Goal: Information Seeking & Learning: Learn about a topic

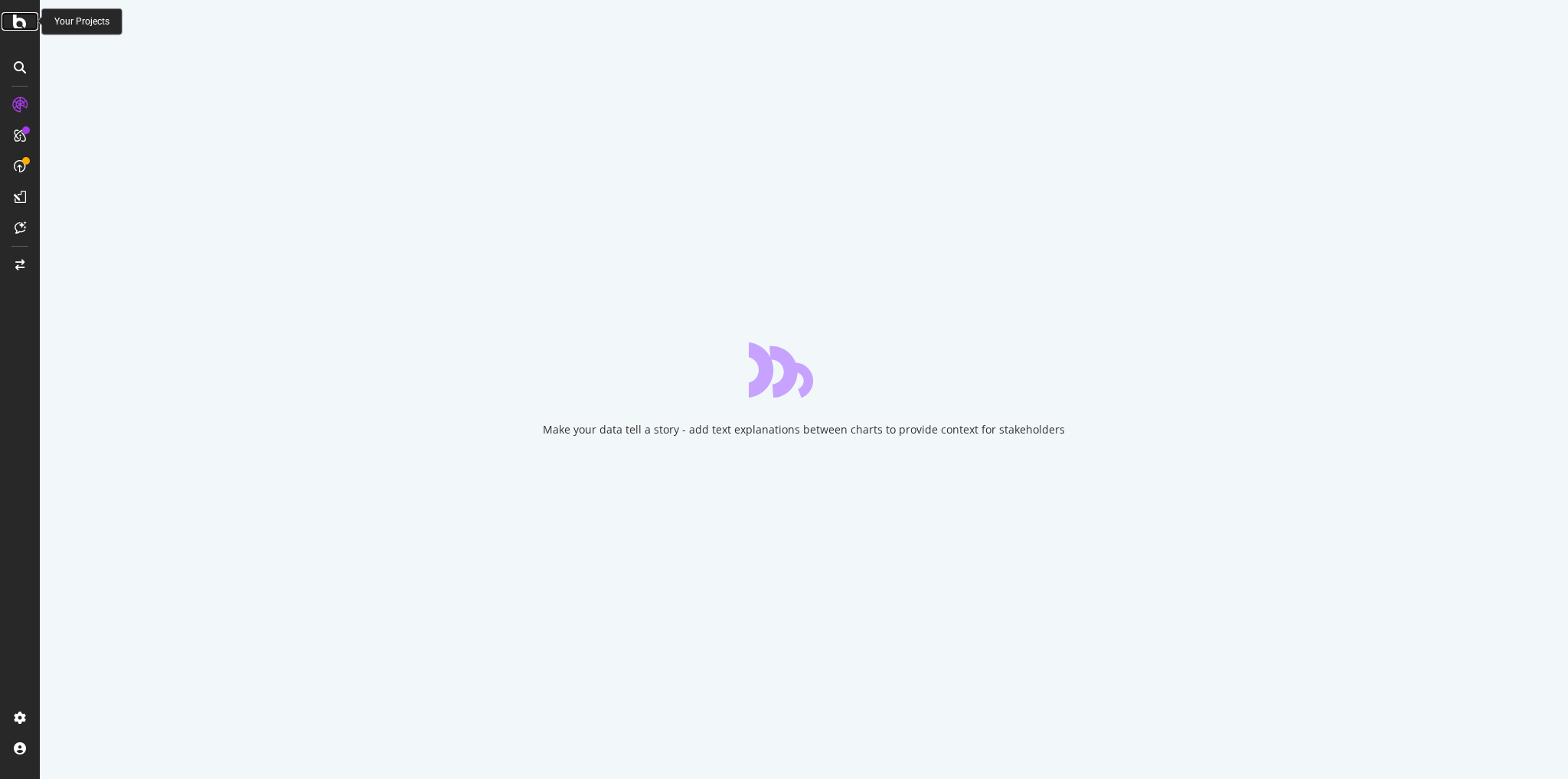
drag, startPoint x: 0, startPoint y: 0, endPoint x: 20, endPoint y: 25, distance: 32.0
click at [20, 25] on icon at bounding box center [20, 22] width 14 height 18
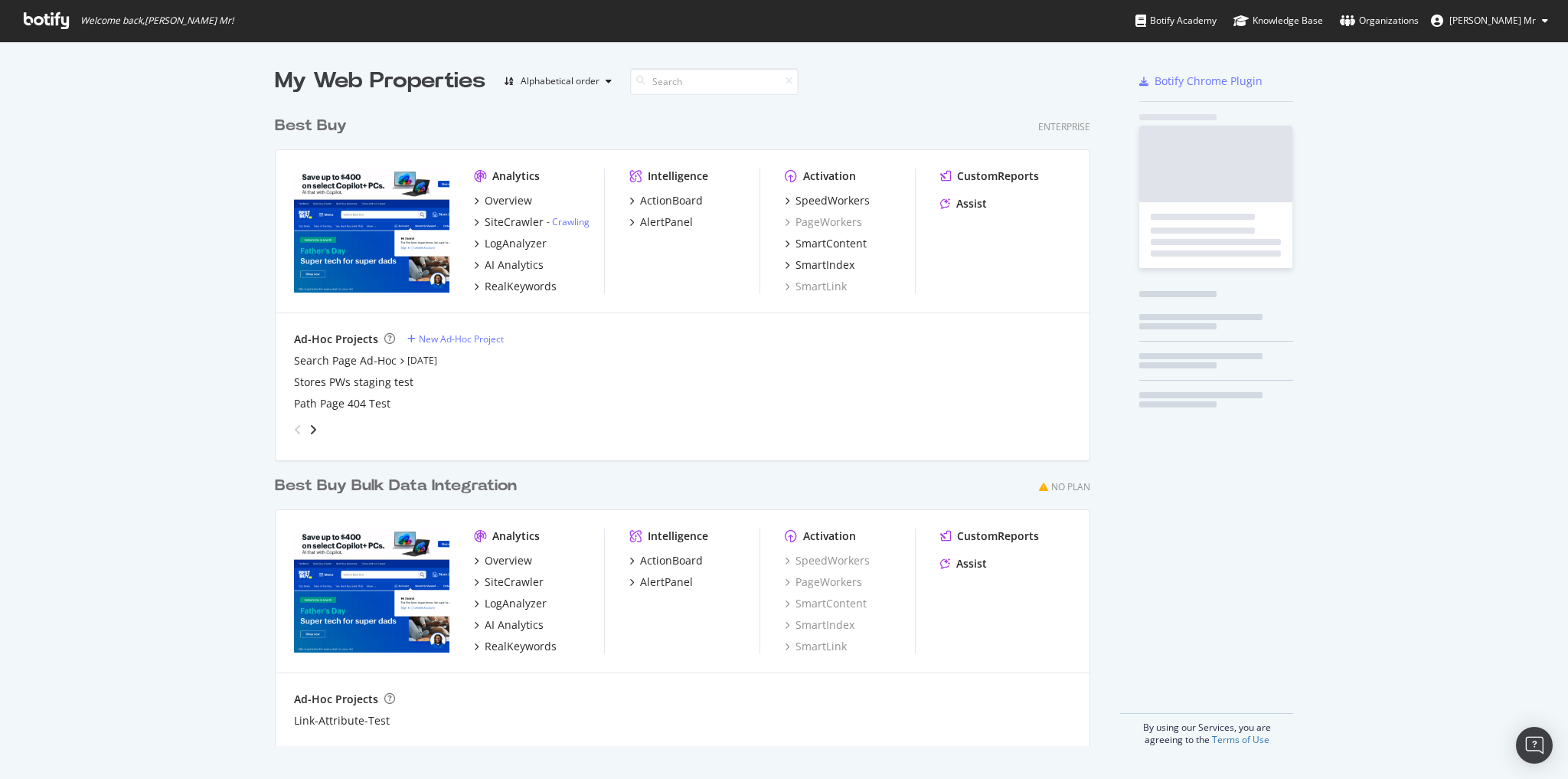
scroll to position [769, 1549]
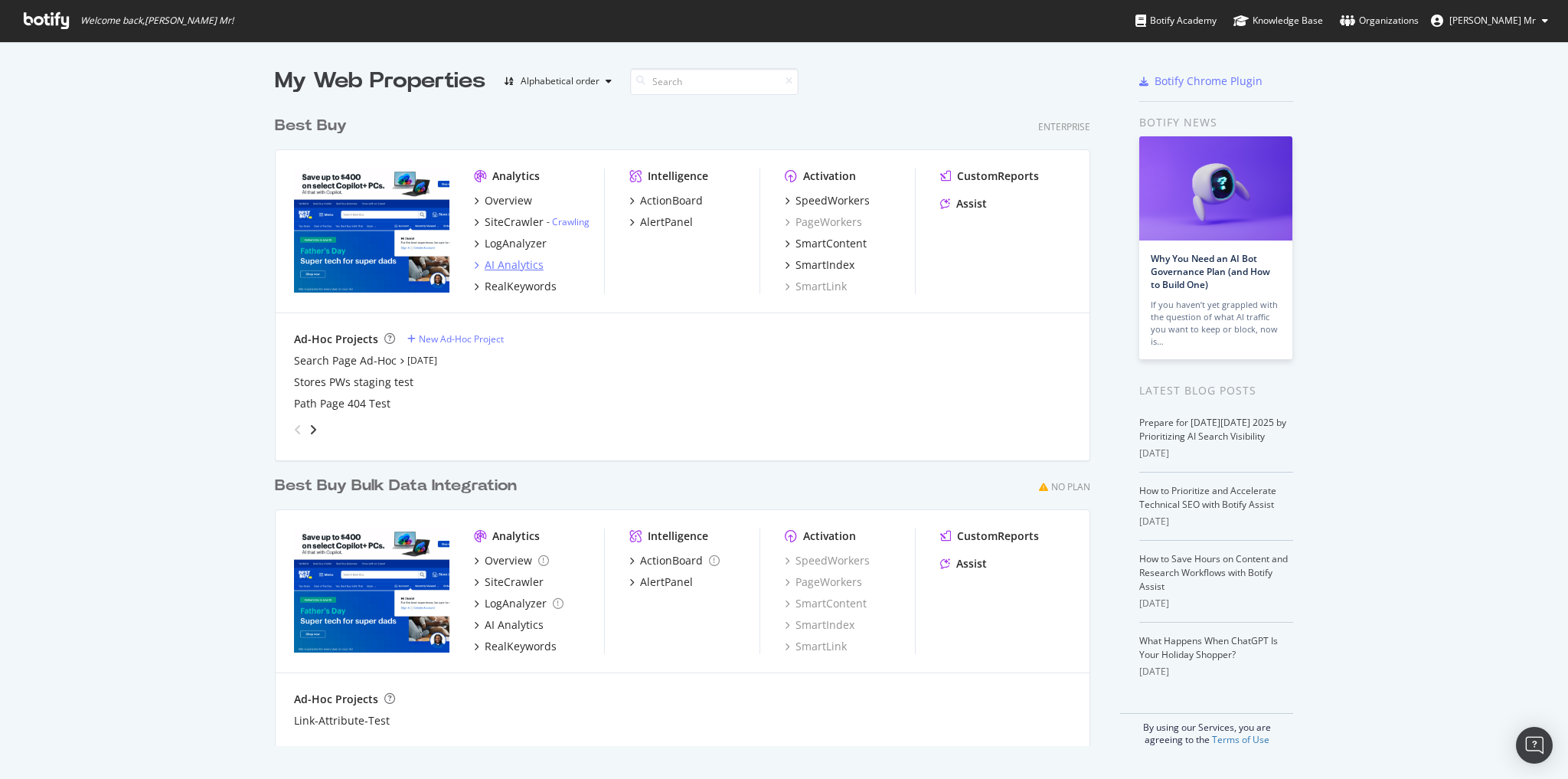
click at [527, 269] on div "AI Analytics" at bounding box center [514, 265] width 59 height 15
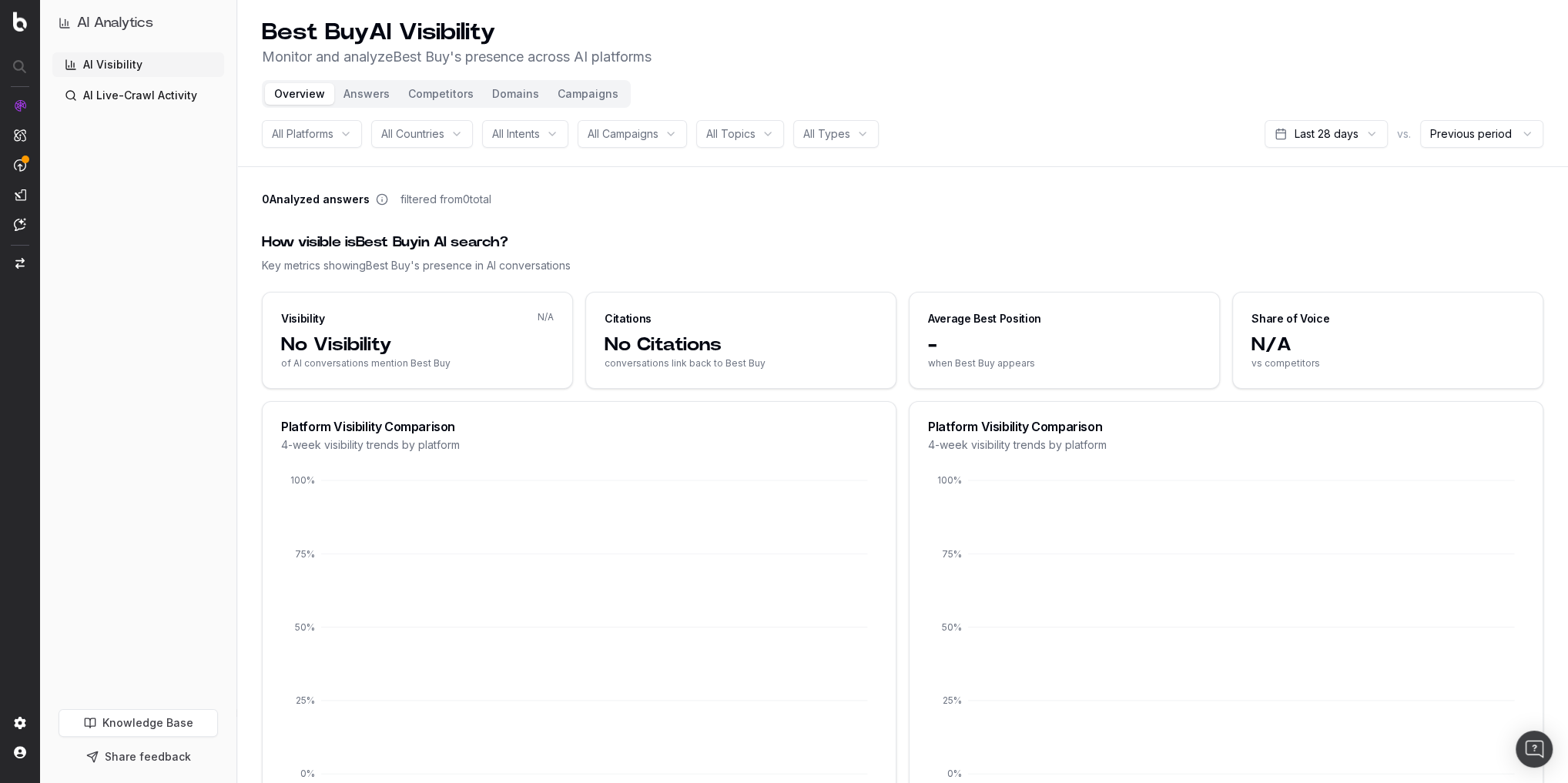
click at [1355, 138] on html "AI Analytics AI Visibility AI Live-Crawl Activity Knowledge Base Share feedback…" at bounding box center [784, 392] width 1568 height 783
click at [370, 92] on button "Answers" at bounding box center [366, 94] width 64 height 22
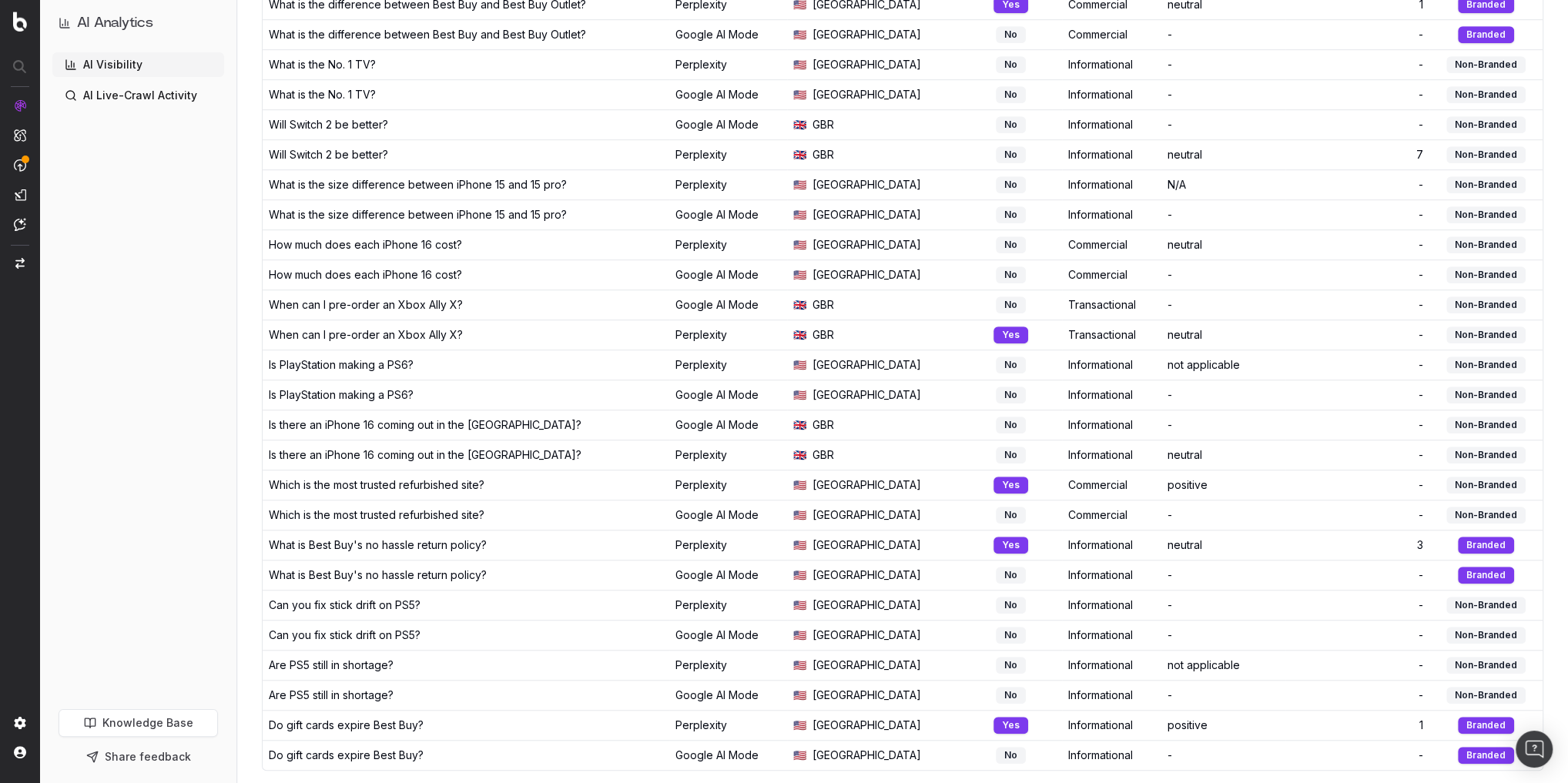
scroll to position [1001, 0]
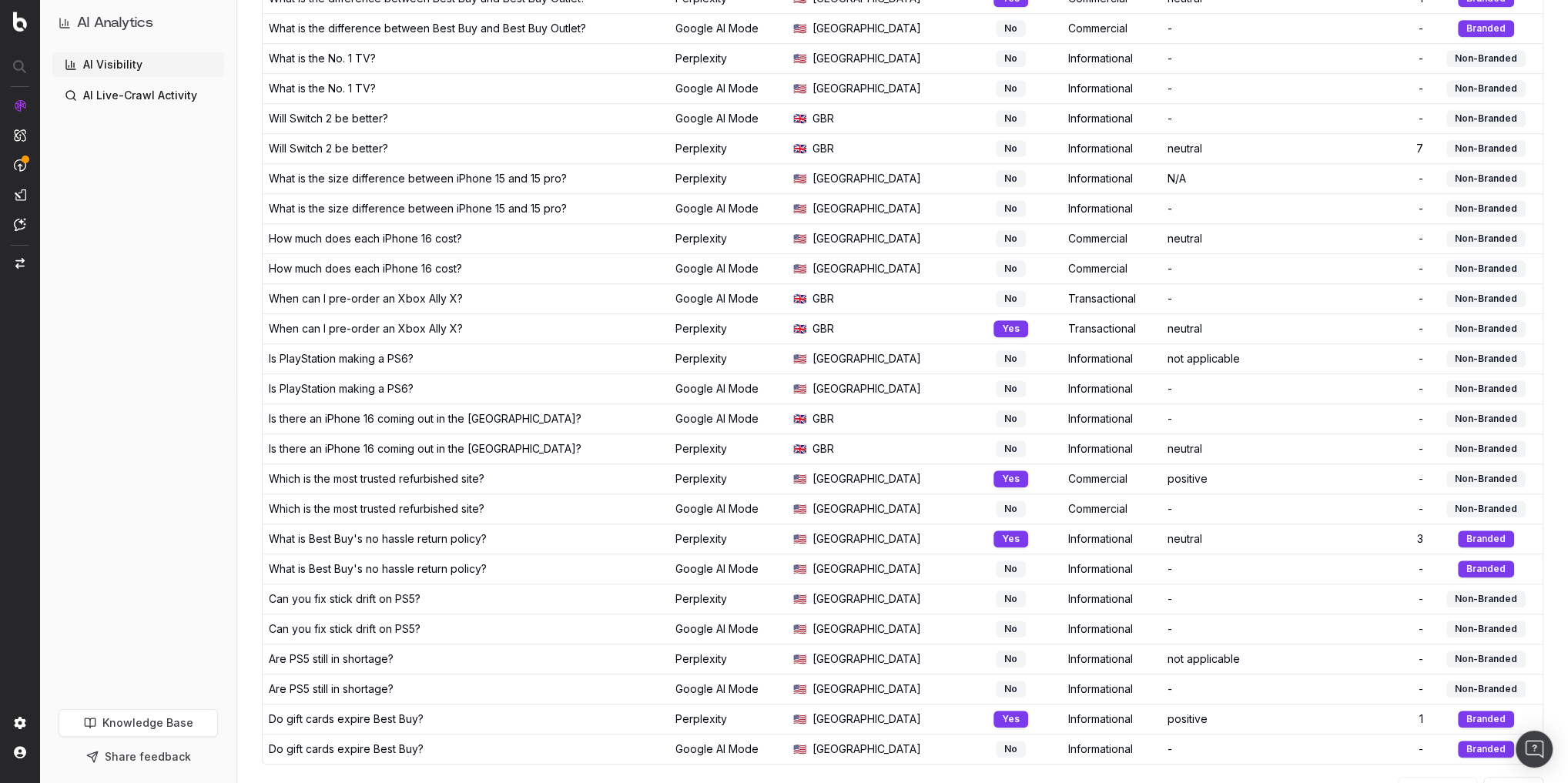
click at [1497, 777] on button "Next" at bounding box center [1514, 789] width 60 height 24
click at [1497, 731] on div "All Answers (3583) Columns Prompt Platform Country Visible Intent Sentiment Bes…" at bounding box center [903, 3] width 1282 height 1623
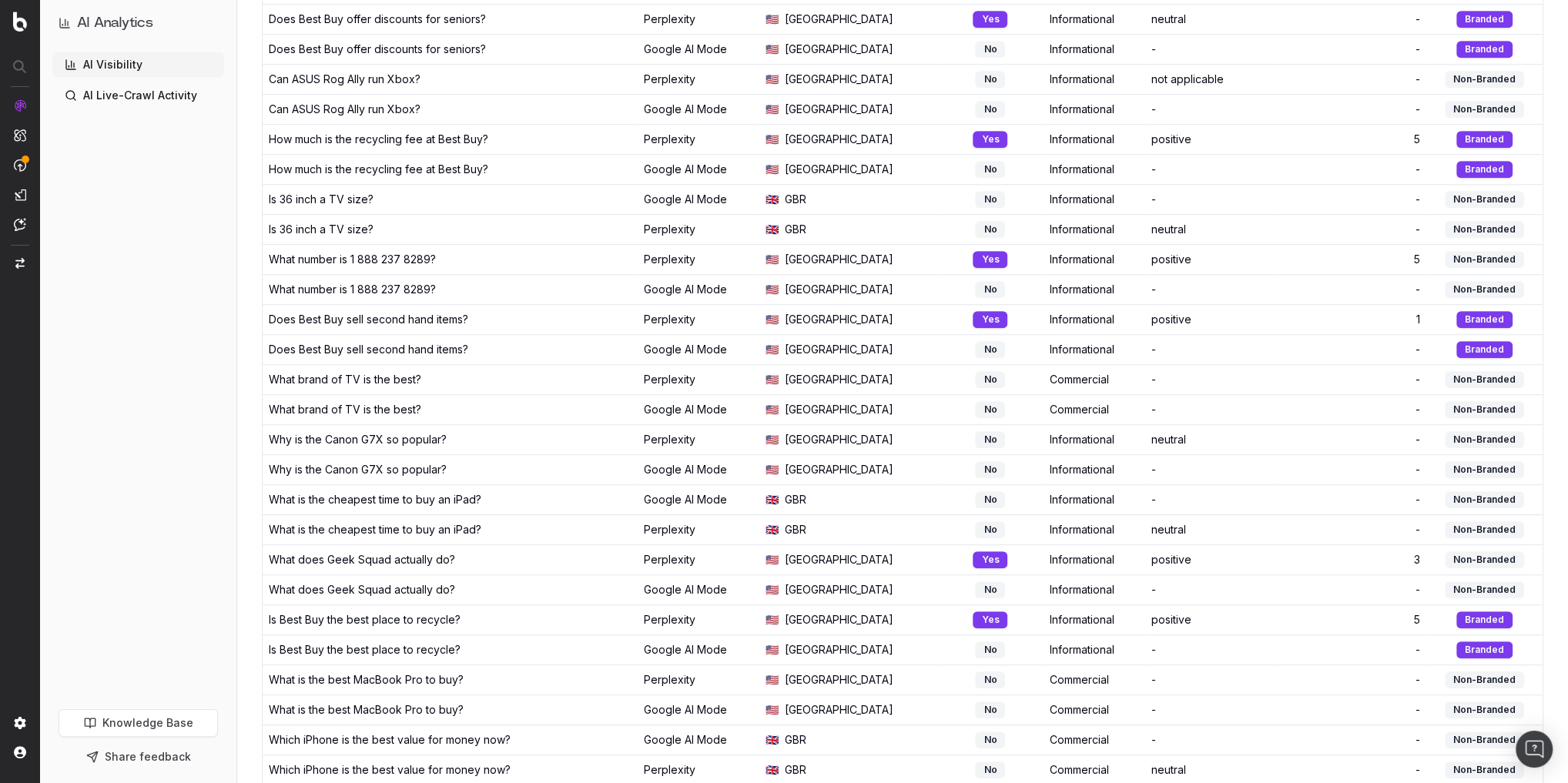
scroll to position [1001, 0]
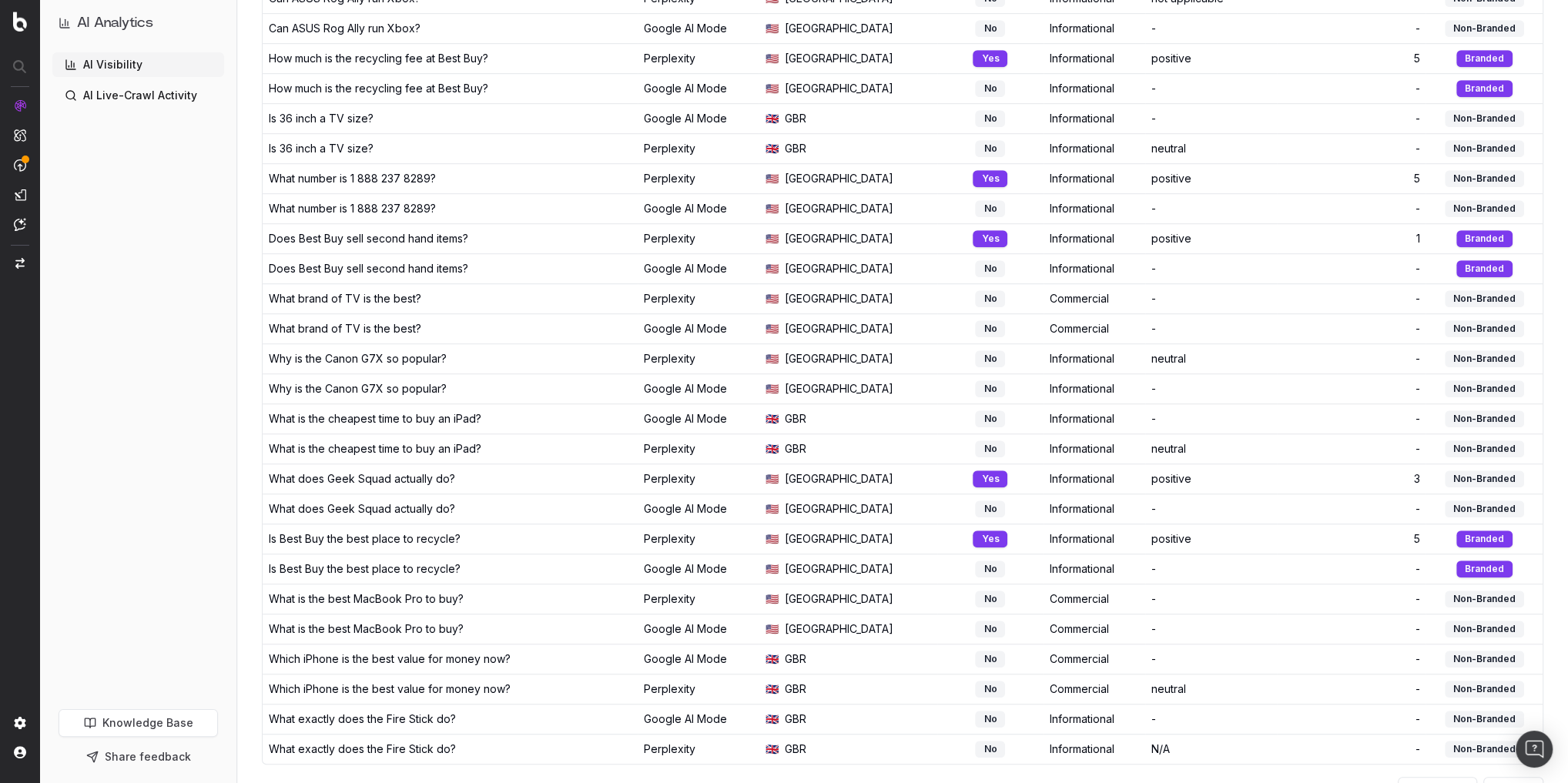
click at [1497, 777] on button "Next" at bounding box center [1514, 789] width 60 height 24
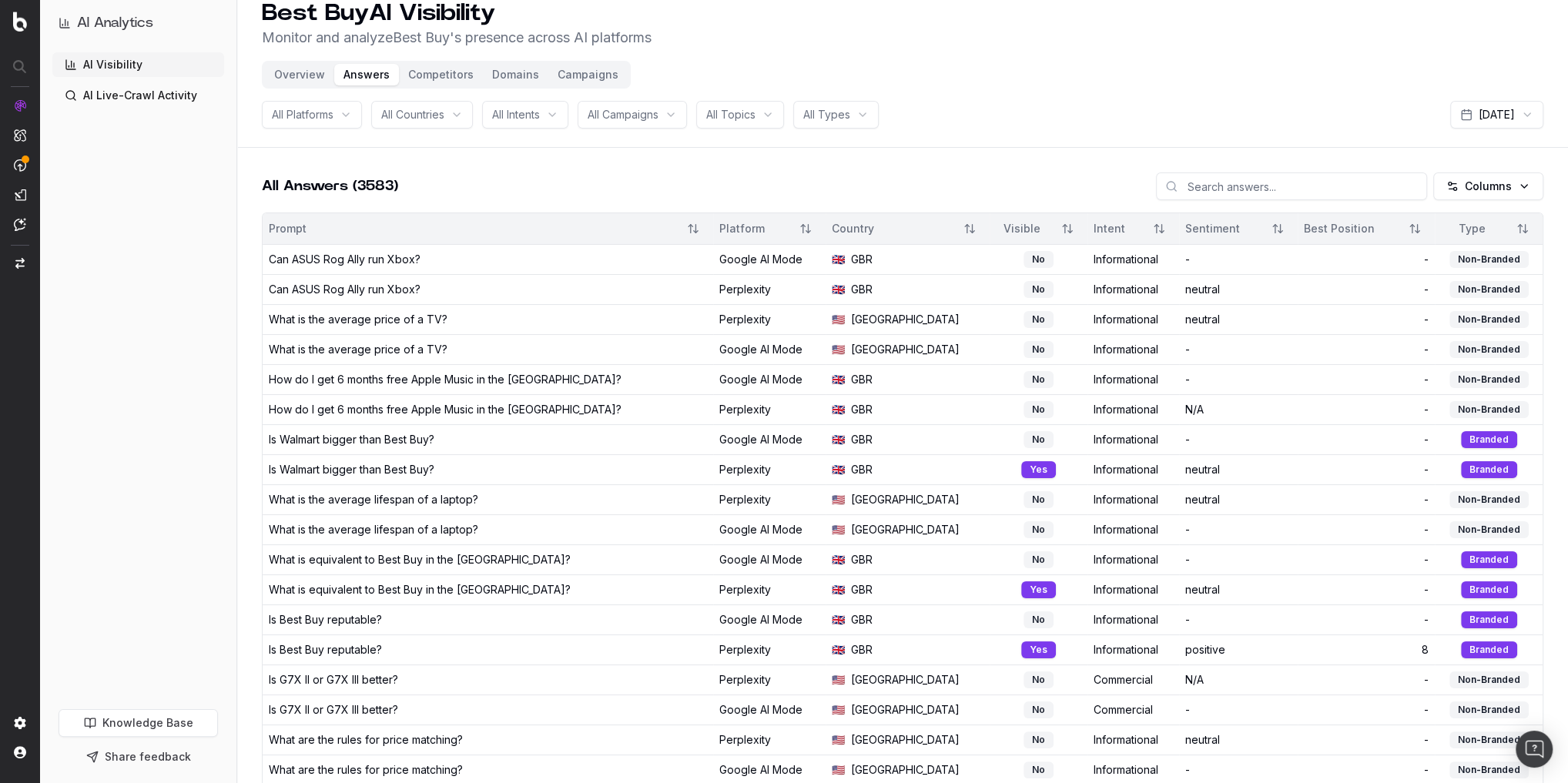
scroll to position [15, 0]
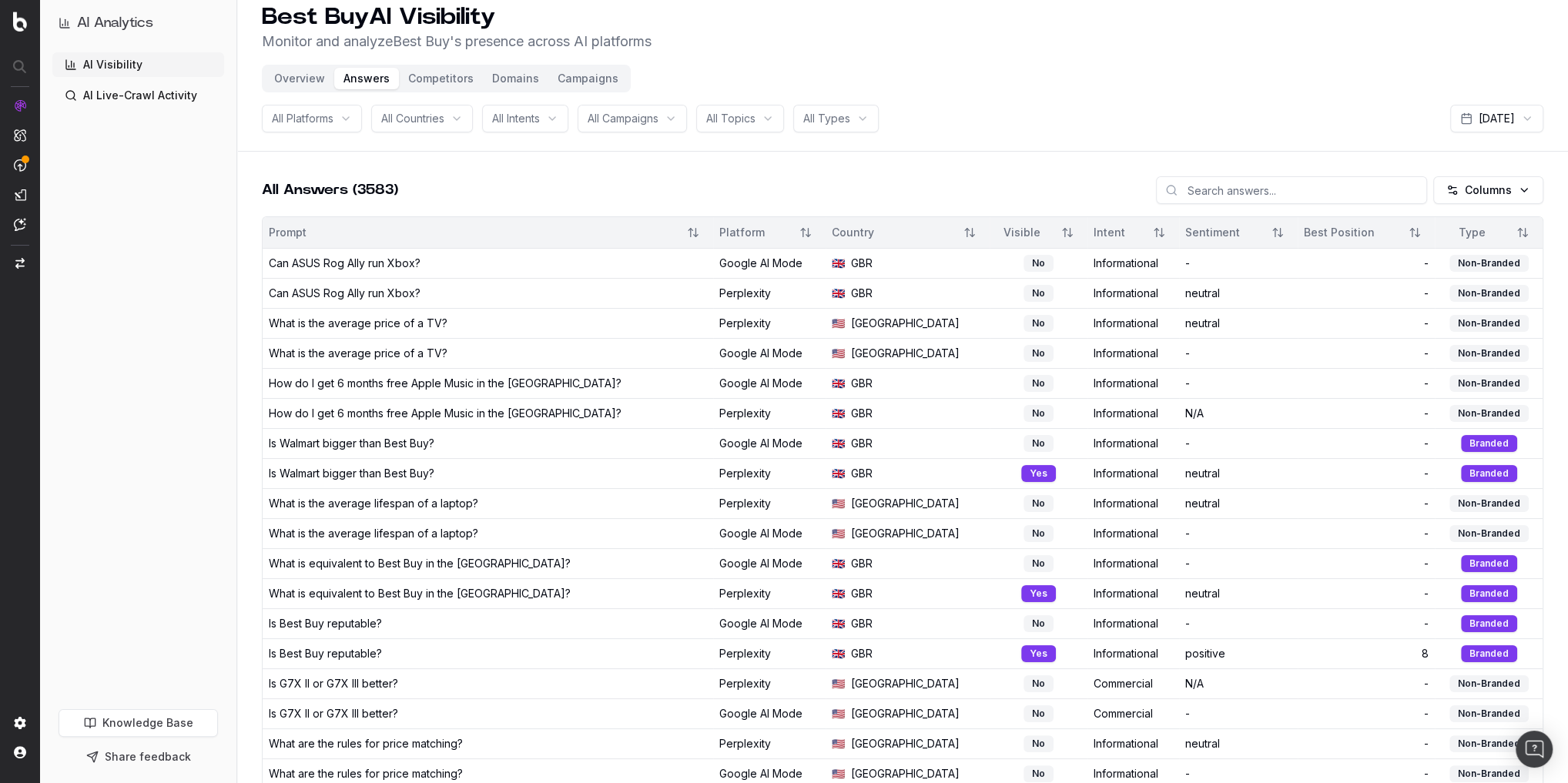
click at [1224, 197] on input at bounding box center [1292, 190] width 271 height 28
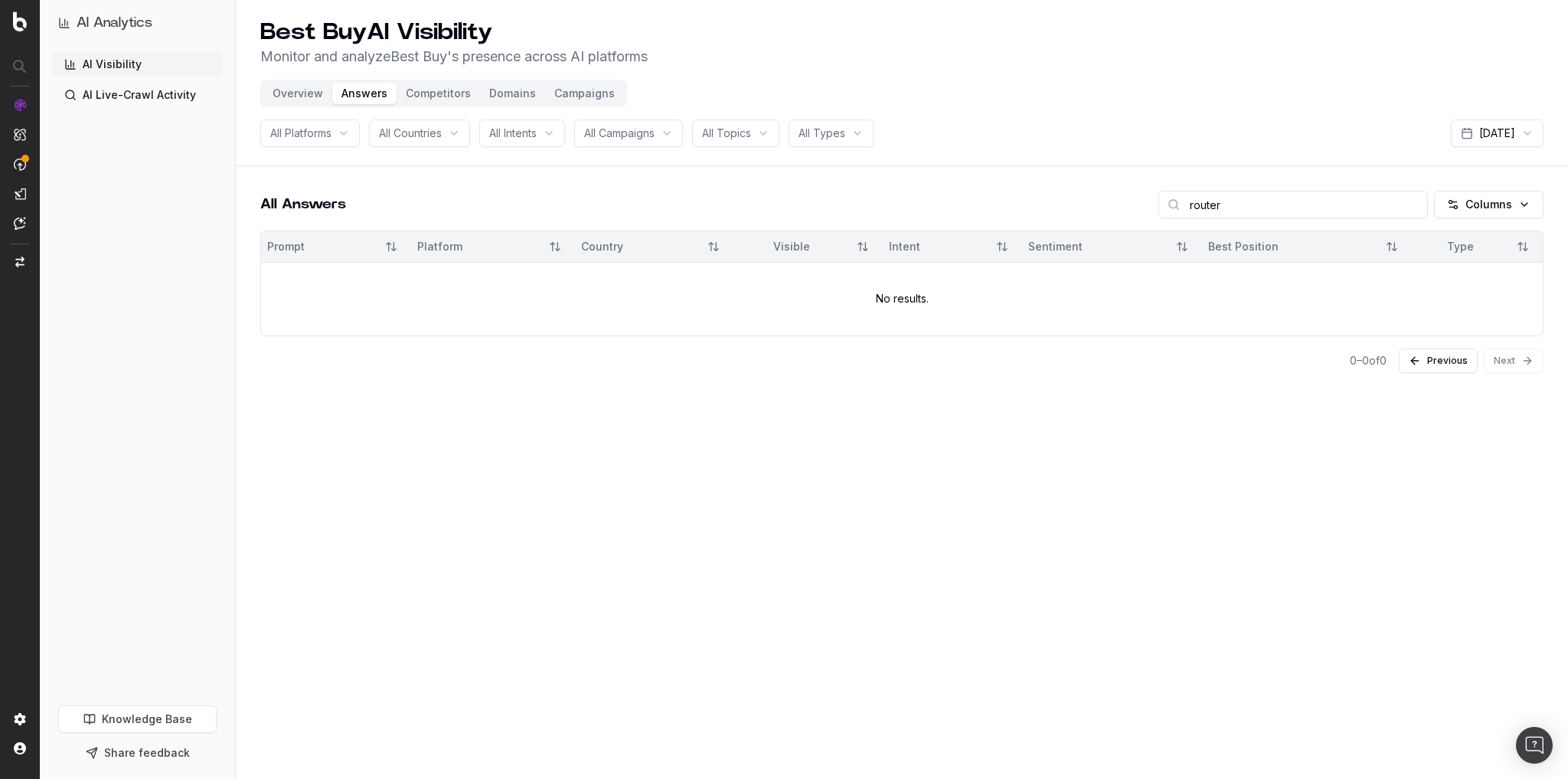
type input "router"
click at [542, 138] on div "All Intents" at bounding box center [522, 133] width 86 height 27
click at [452, 102] on button "Competitors" at bounding box center [438, 93] width 83 height 22
click at [153, 99] on link "AI Live-Crawl Activity" at bounding box center [137, 94] width 171 height 24
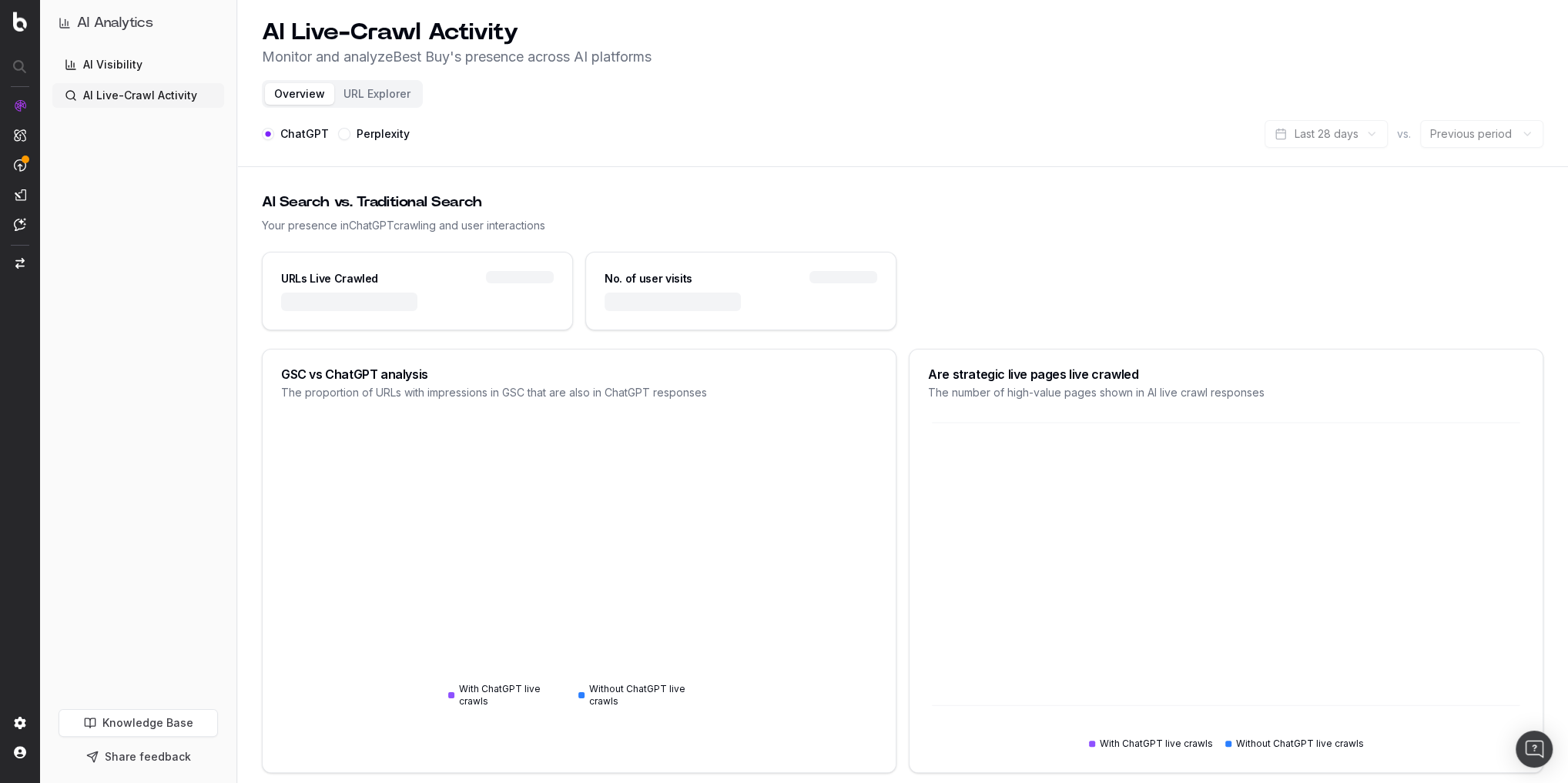
click at [342, 134] on button "Perplexity" at bounding box center [344, 134] width 13 height 13
click at [18, 22] on img at bounding box center [20, 22] width 14 height 20
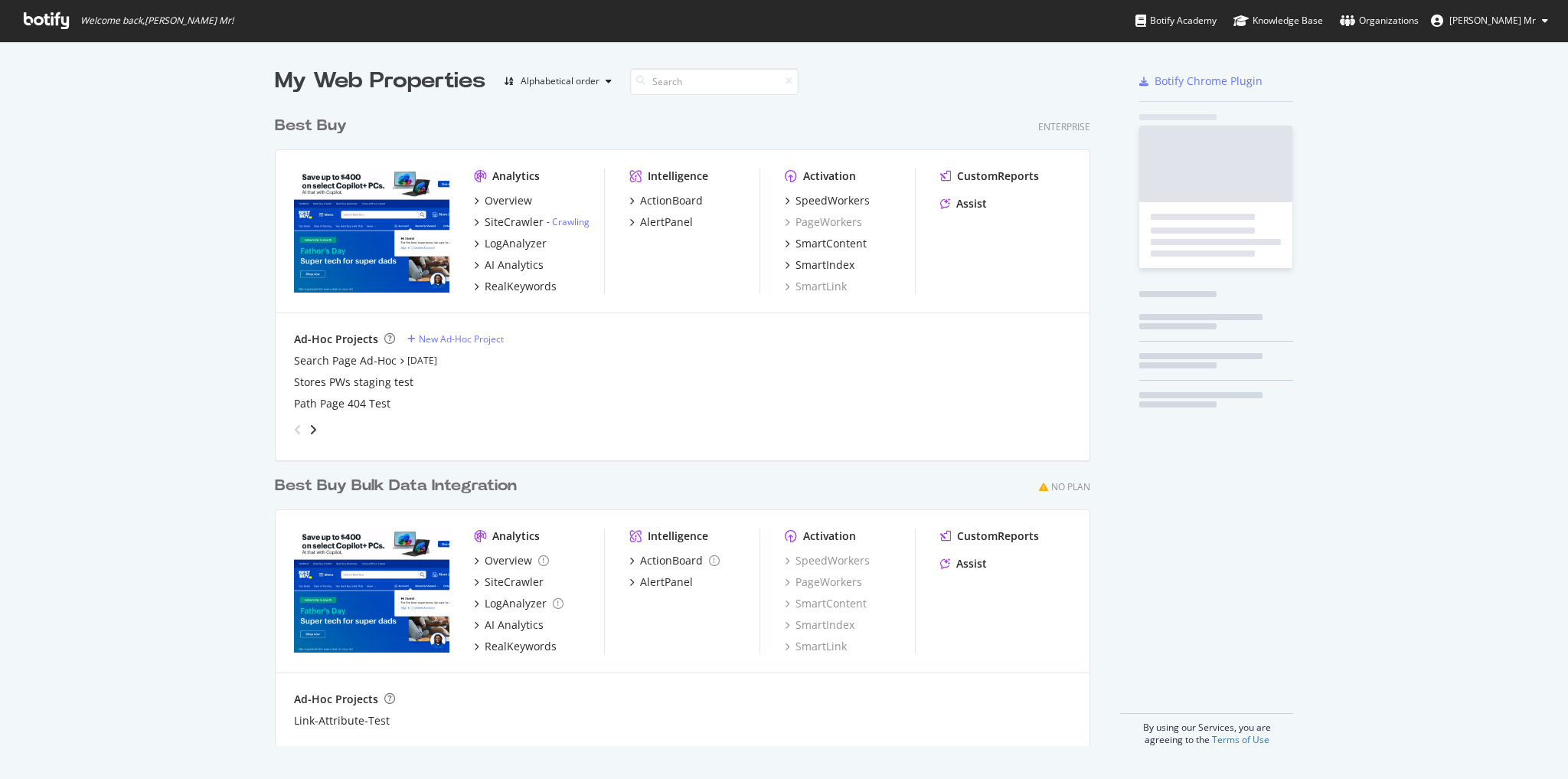
scroll to position [640, 818]
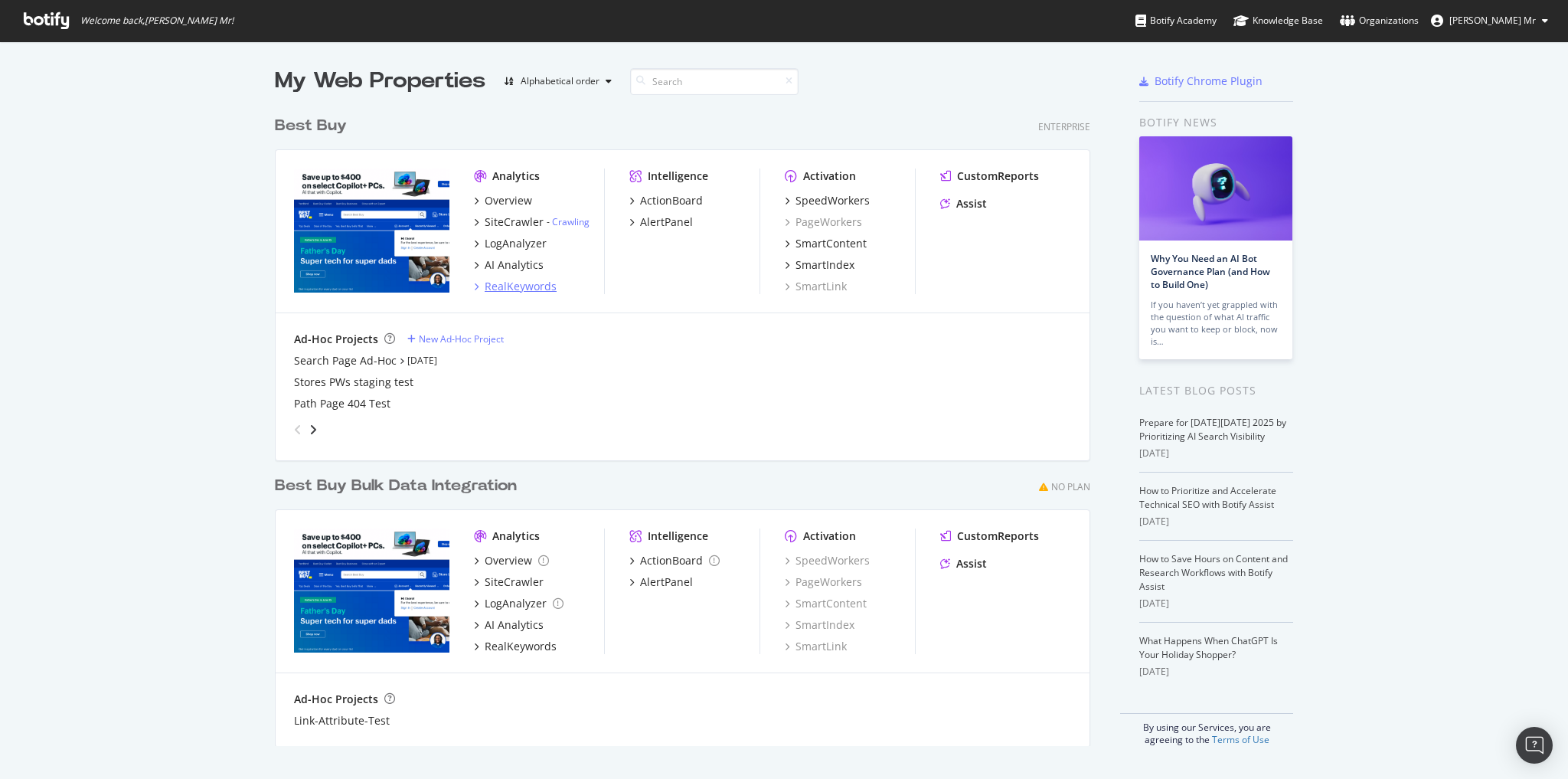
click at [524, 285] on div "RealKeywords" at bounding box center [521, 286] width 72 height 15
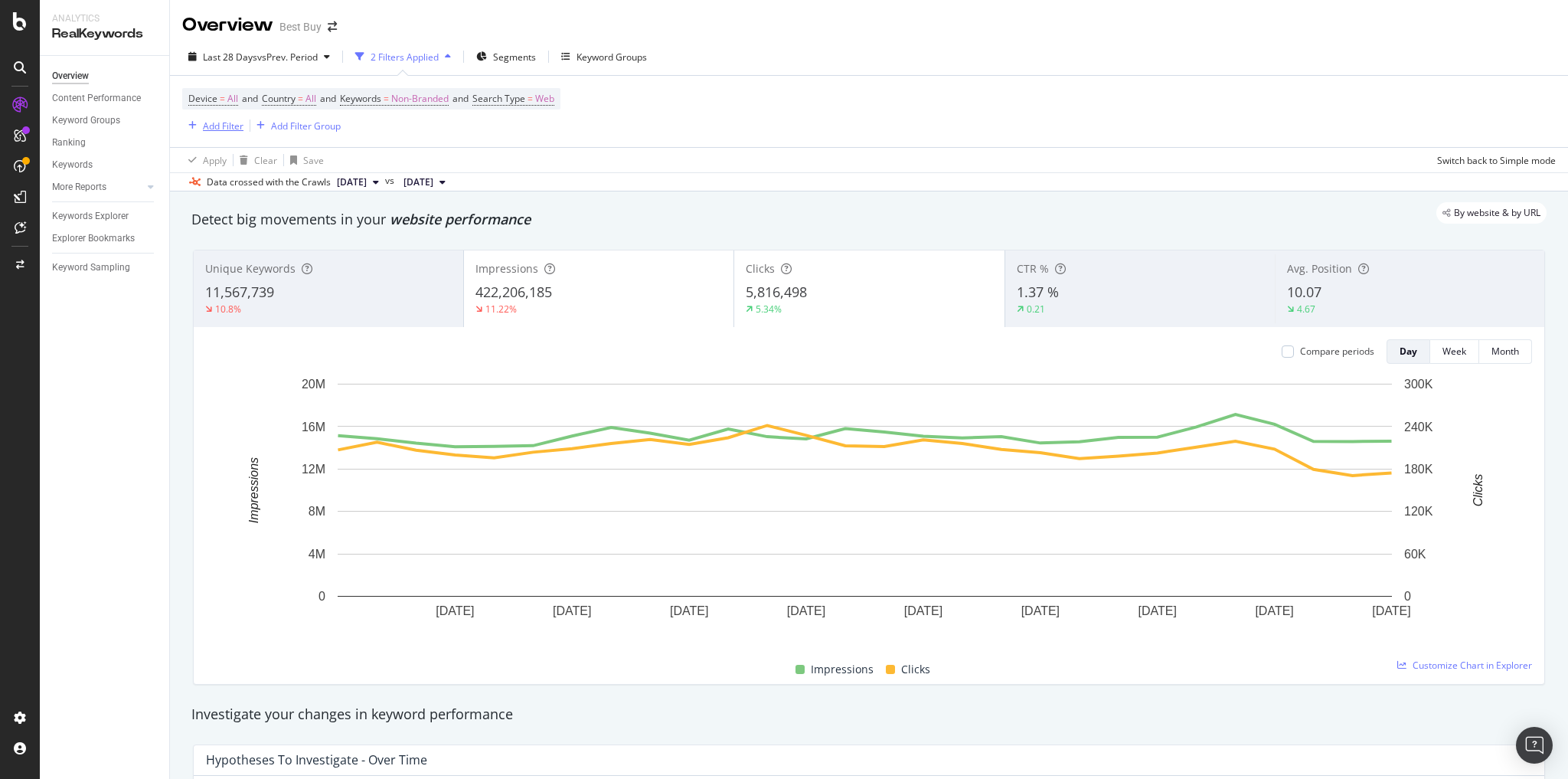
click at [236, 124] on div "Add Filter" at bounding box center [223, 127] width 41 height 13
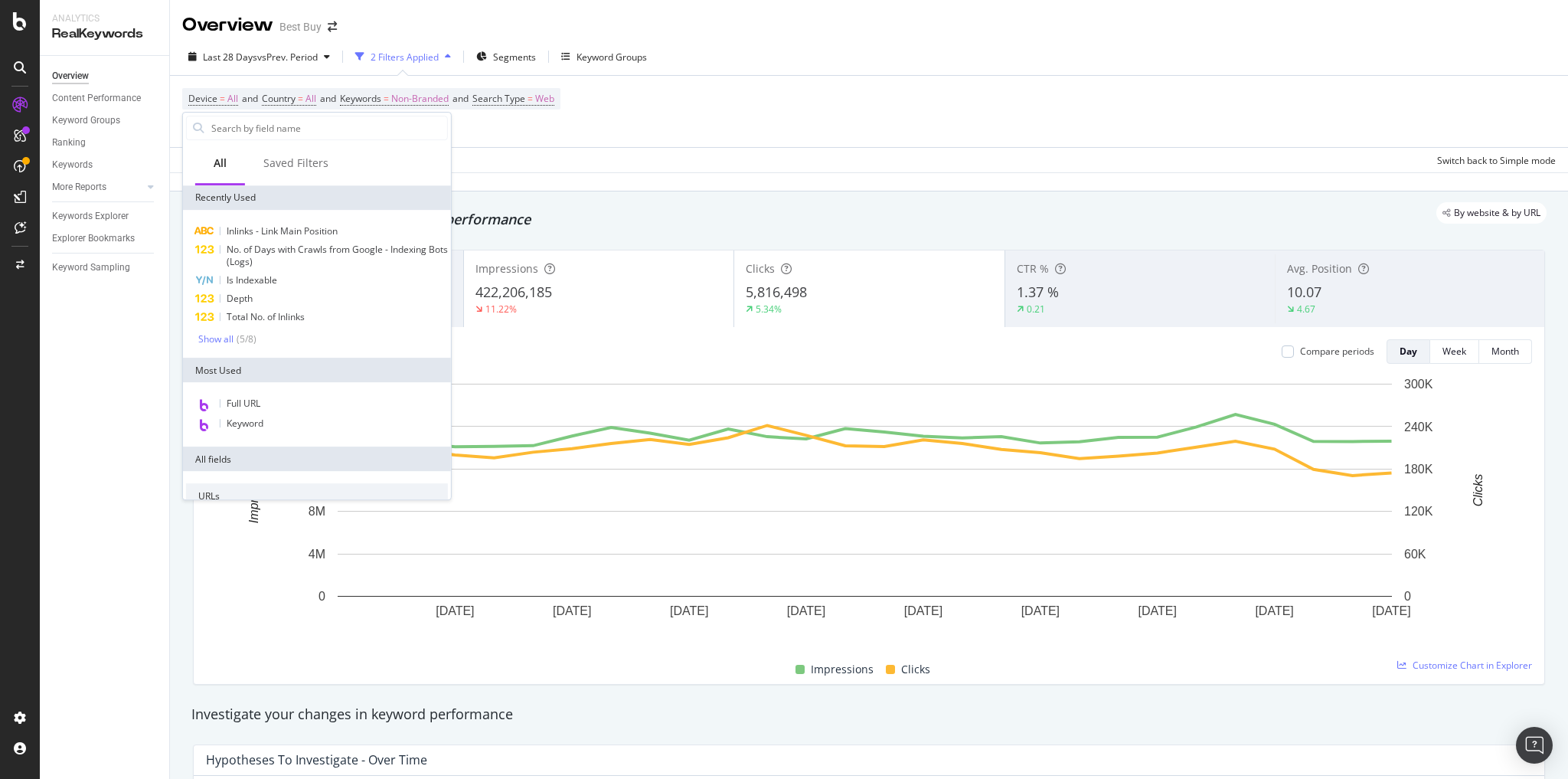
drag, startPoint x: 245, startPoint y: 423, endPoint x: 257, endPoint y: 414, distance: 15.0
click at [245, 421] on span "Keyword" at bounding box center [245, 424] width 37 height 13
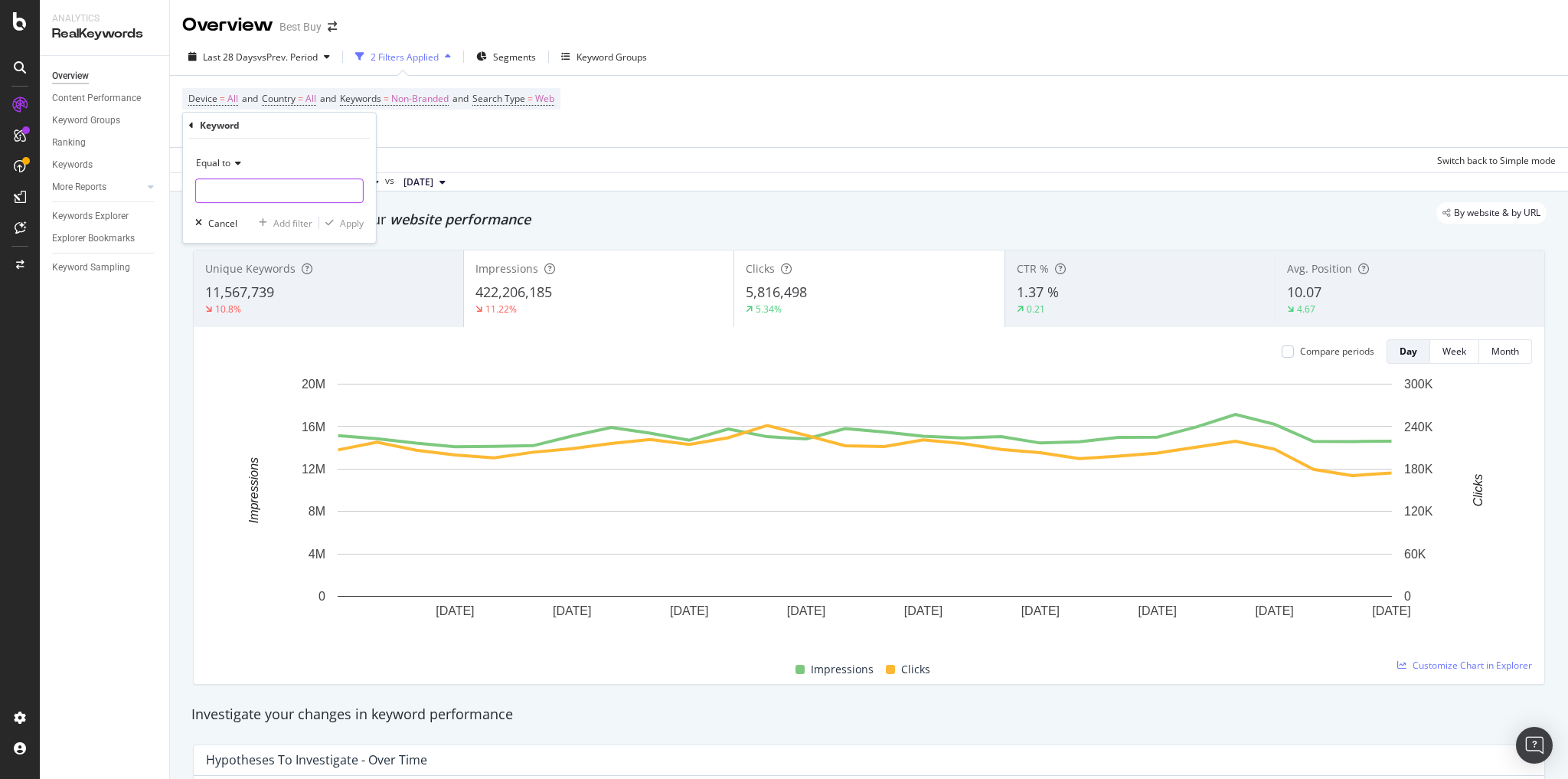
click at [270, 190] on input "text" at bounding box center [279, 190] width 167 height 24
type input "studio subwoofers"
click at [361, 226] on div "Apply" at bounding box center [352, 224] width 24 height 13
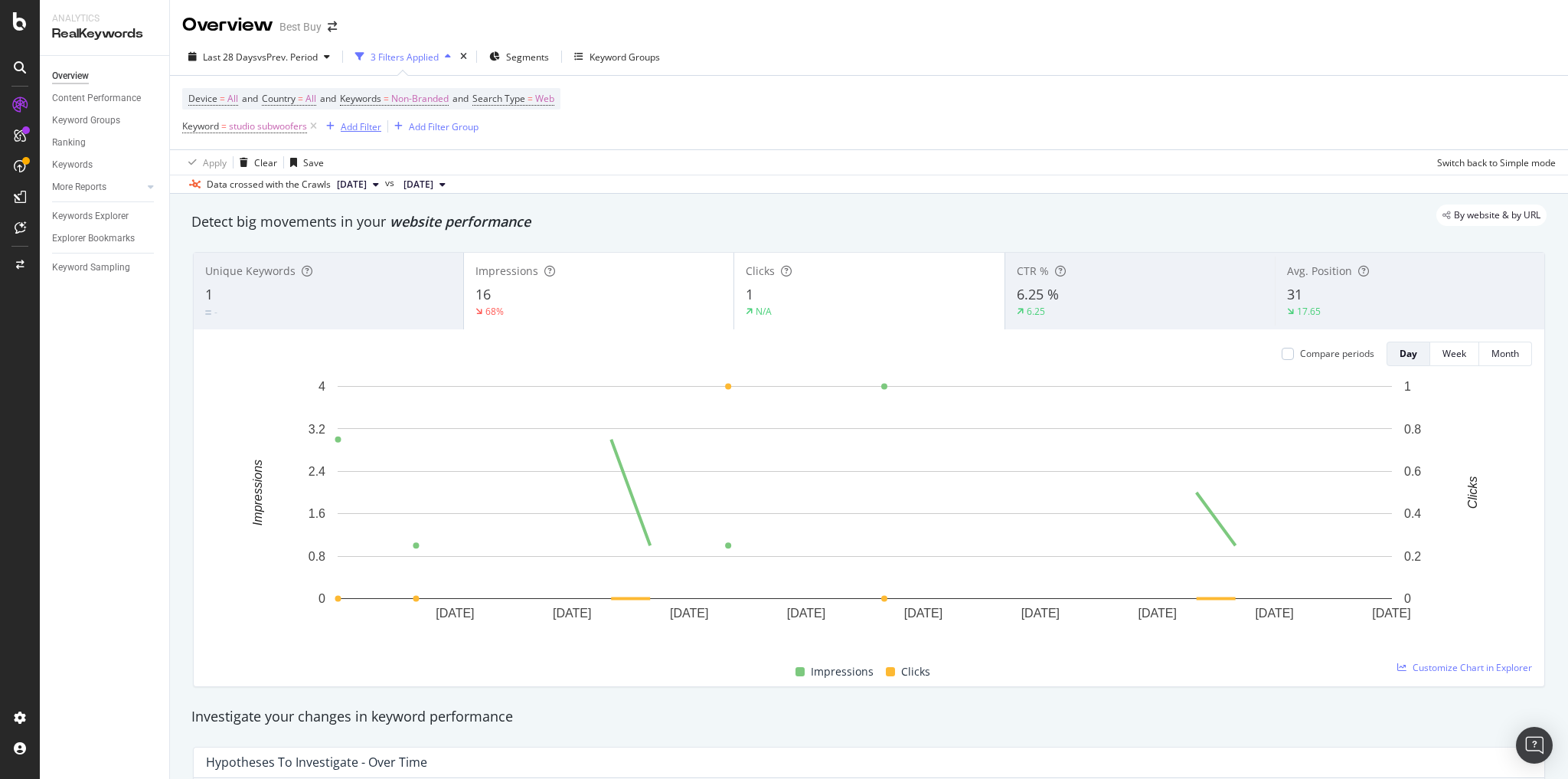
click at [356, 127] on div "Add Filter" at bounding box center [361, 127] width 41 height 13
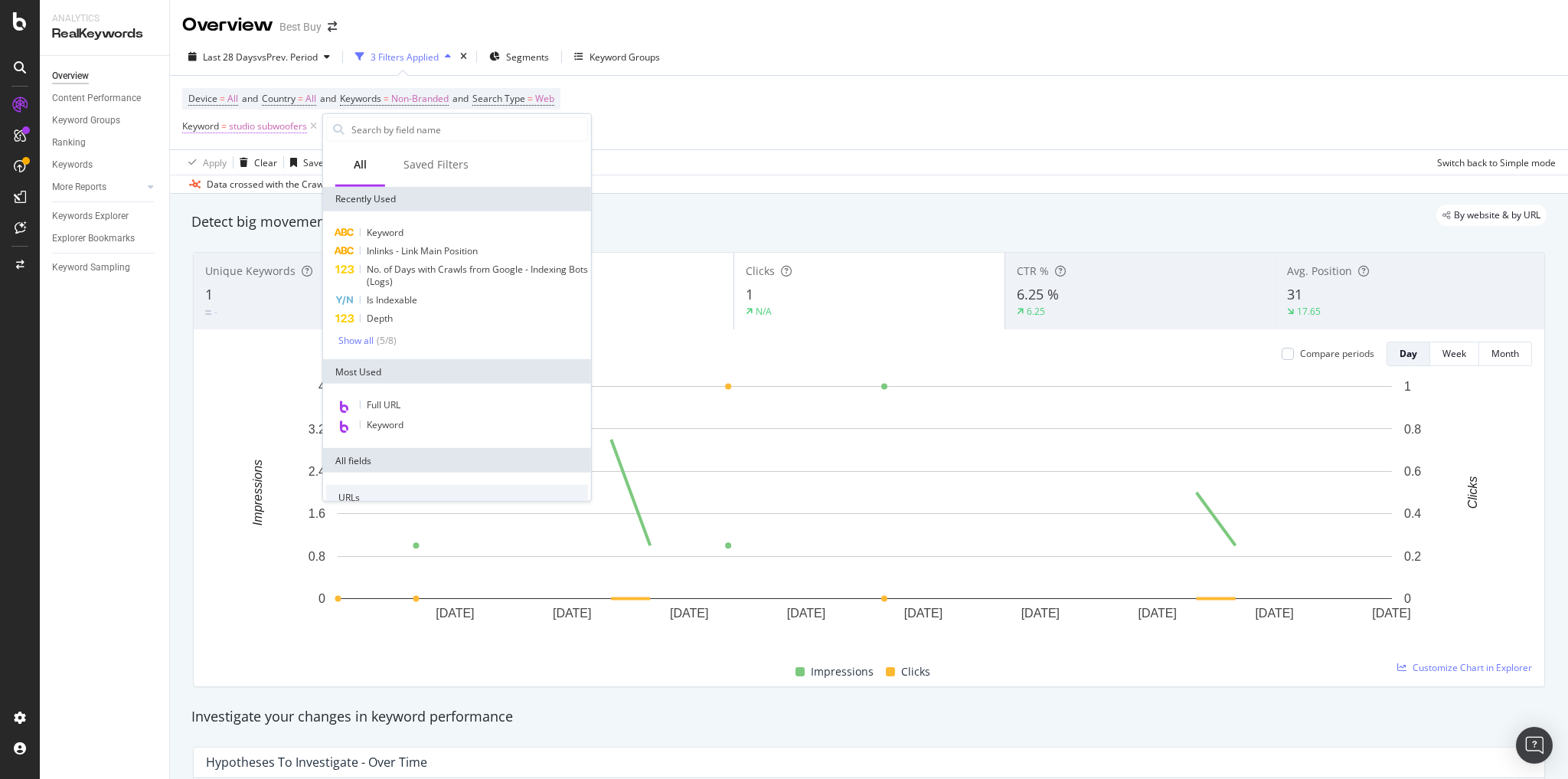
click at [250, 129] on span "studio subwoofers" at bounding box center [268, 127] width 78 height 22
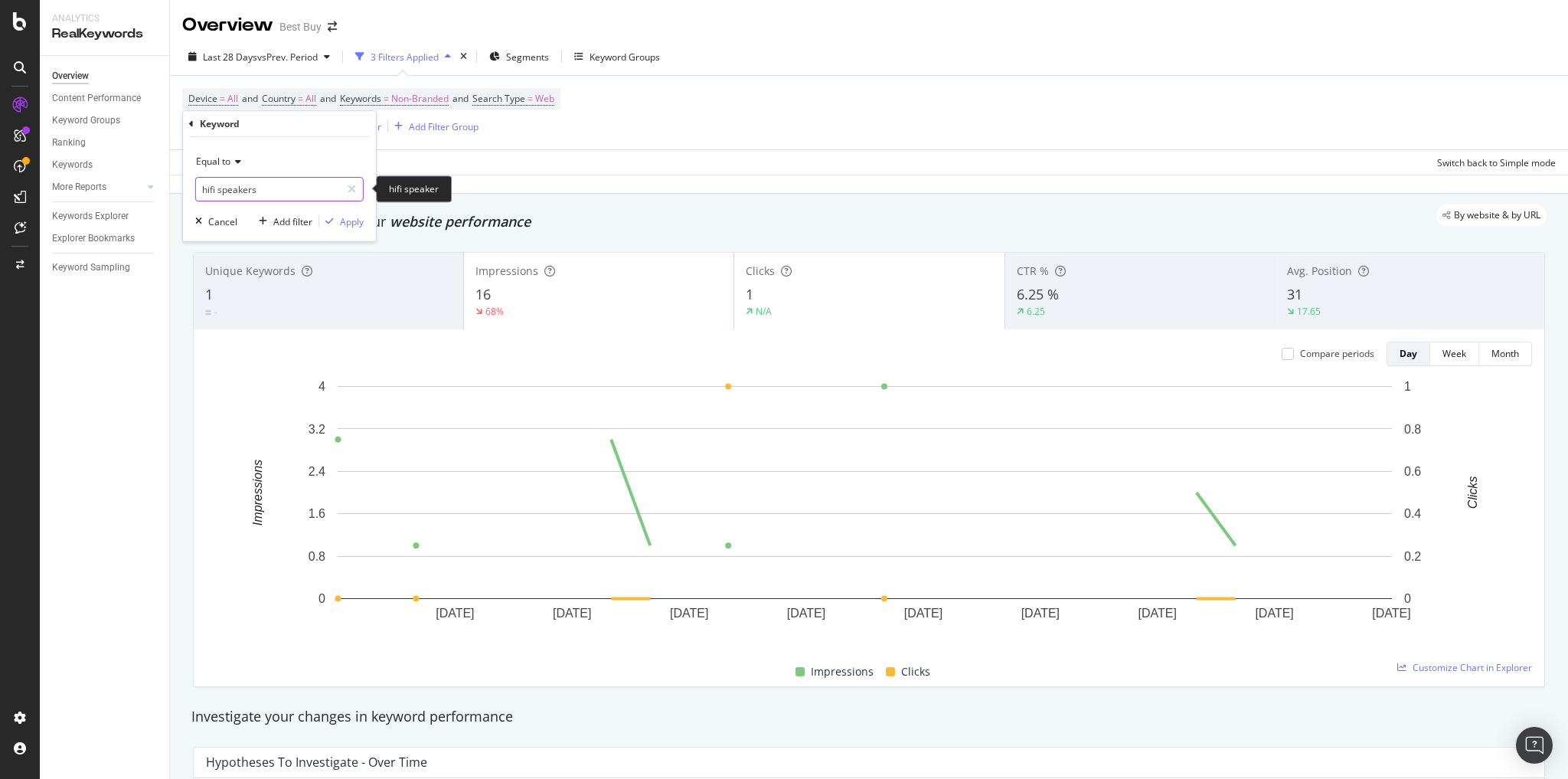
type input "hifi speakers"
click at [353, 225] on div "Apply" at bounding box center [352, 222] width 24 height 13
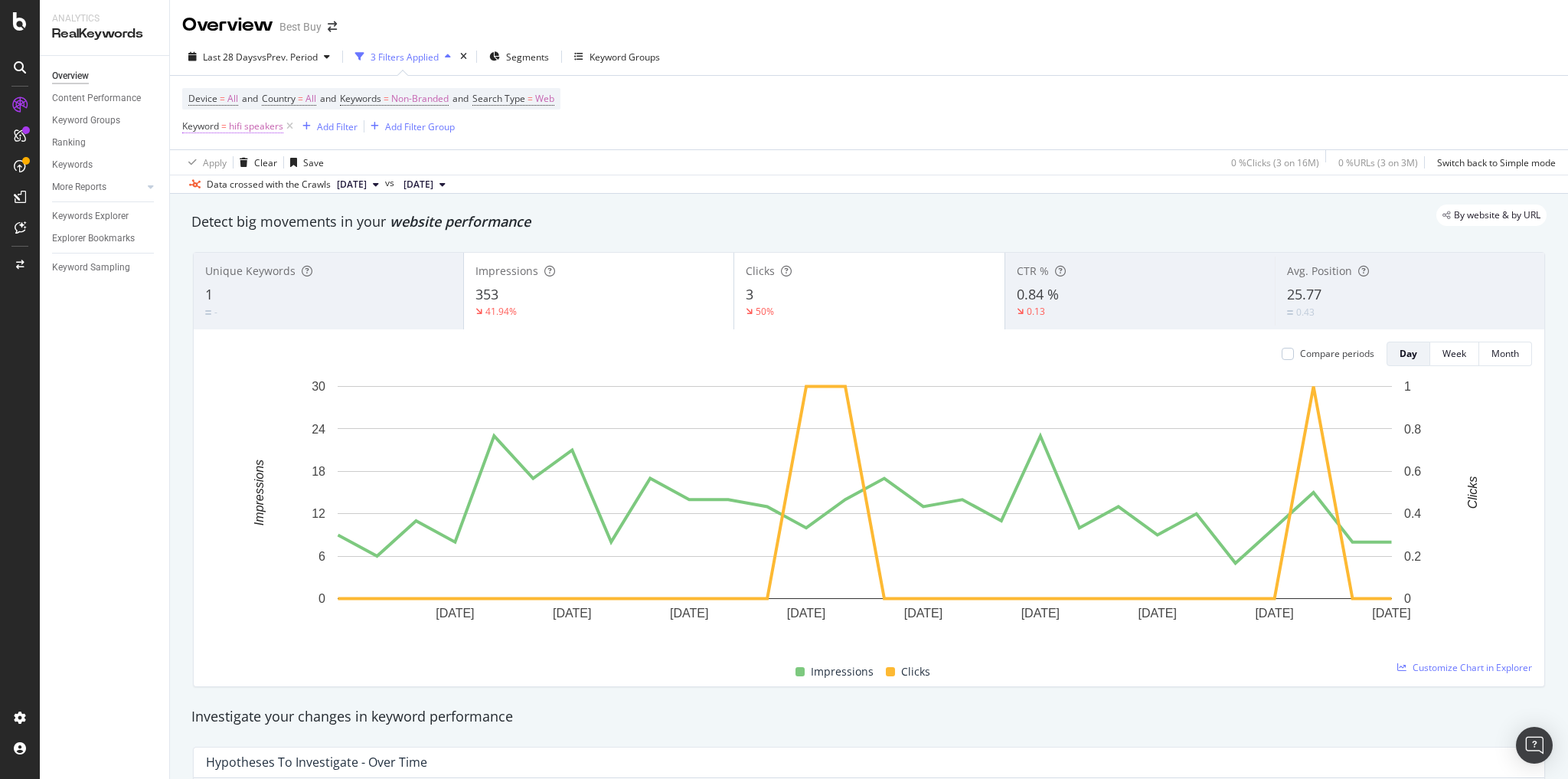
click at [246, 125] on span "hifi speakers" at bounding box center [255, 127] width 54 height 22
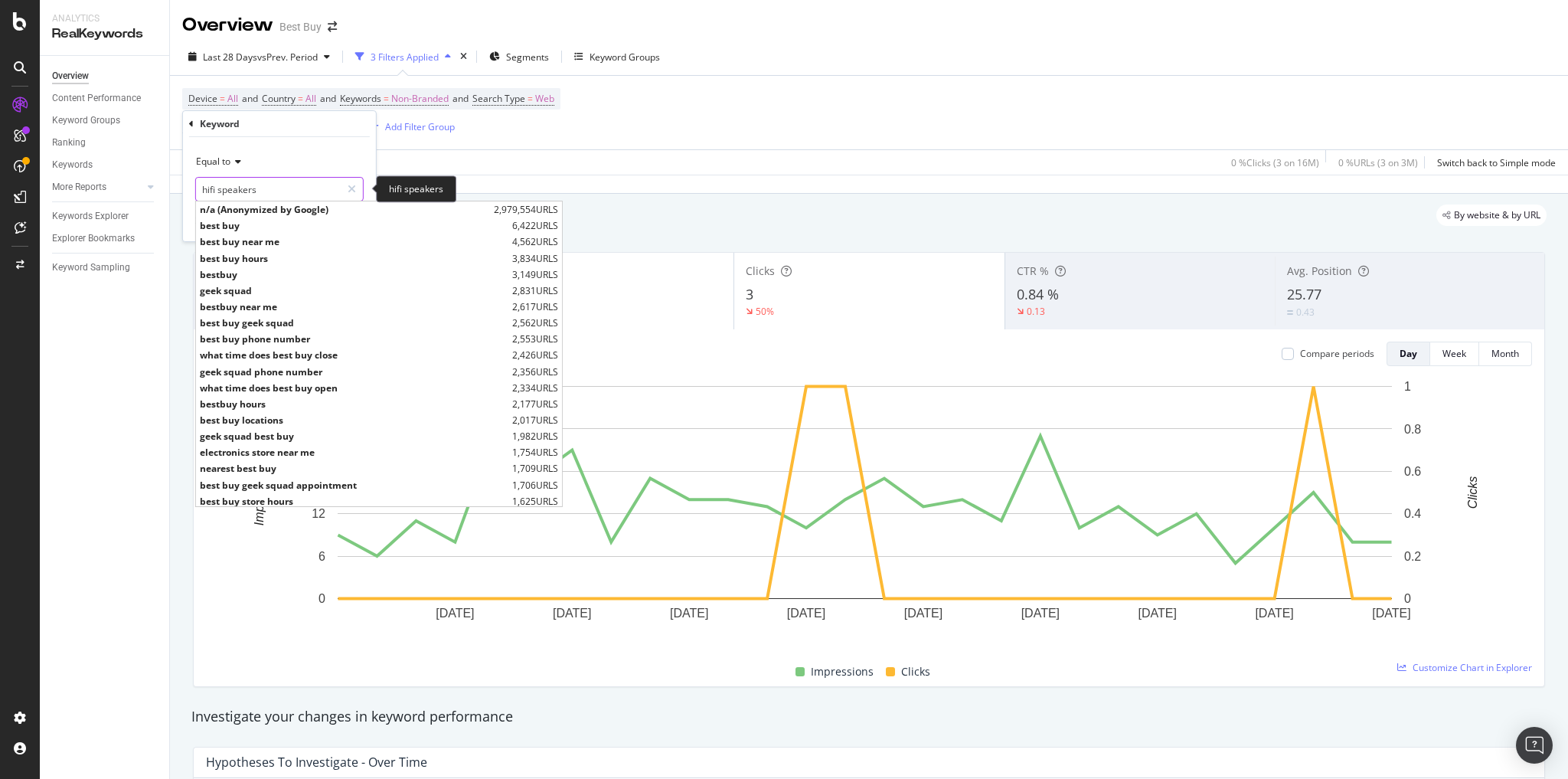
click at [277, 184] on input "hifi speakers" at bounding box center [269, 189] width 145 height 24
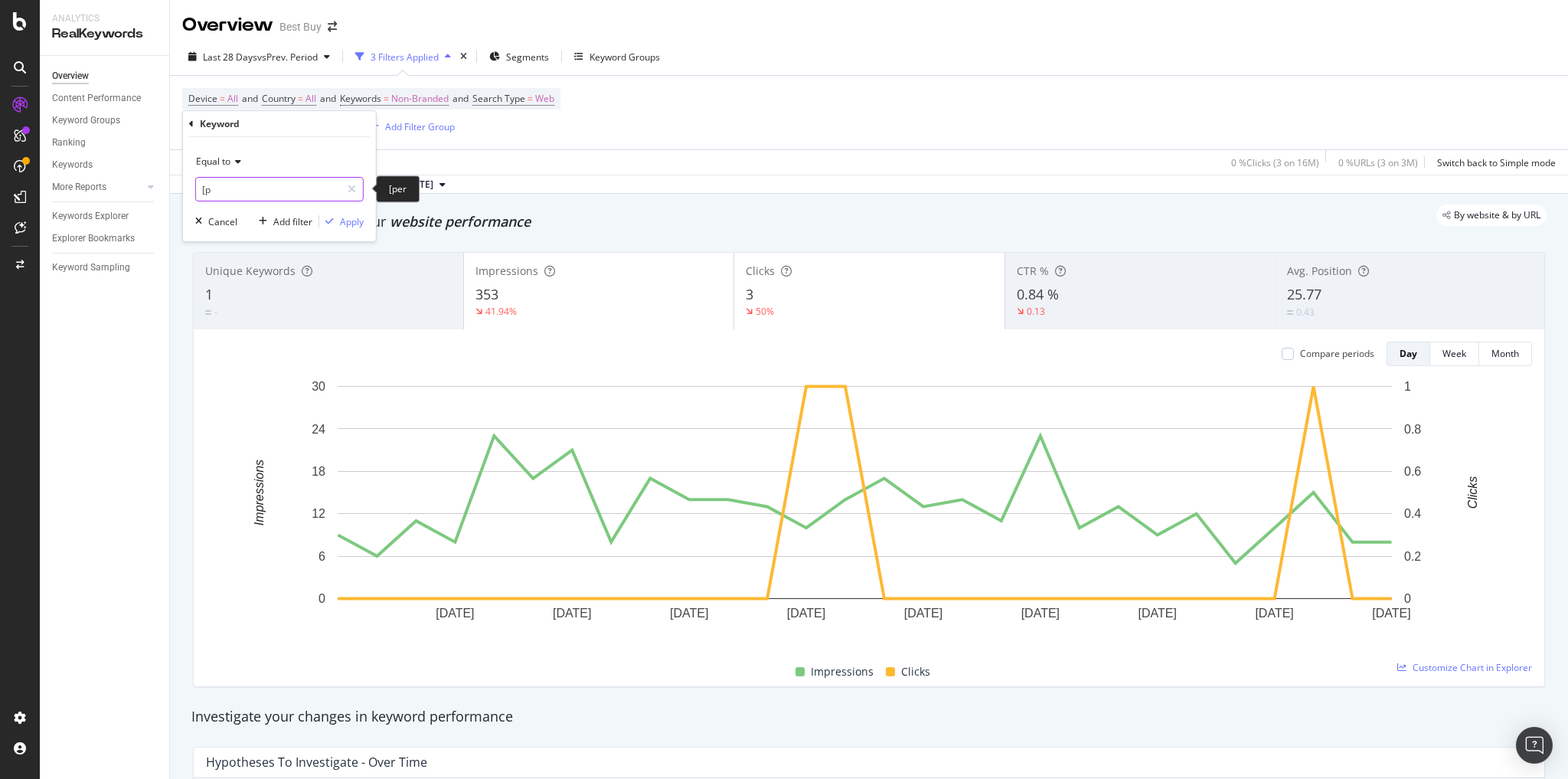
type input "["
type input "powerful subwoofers"
click at [345, 219] on div "Apply" at bounding box center [352, 222] width 24 height 13
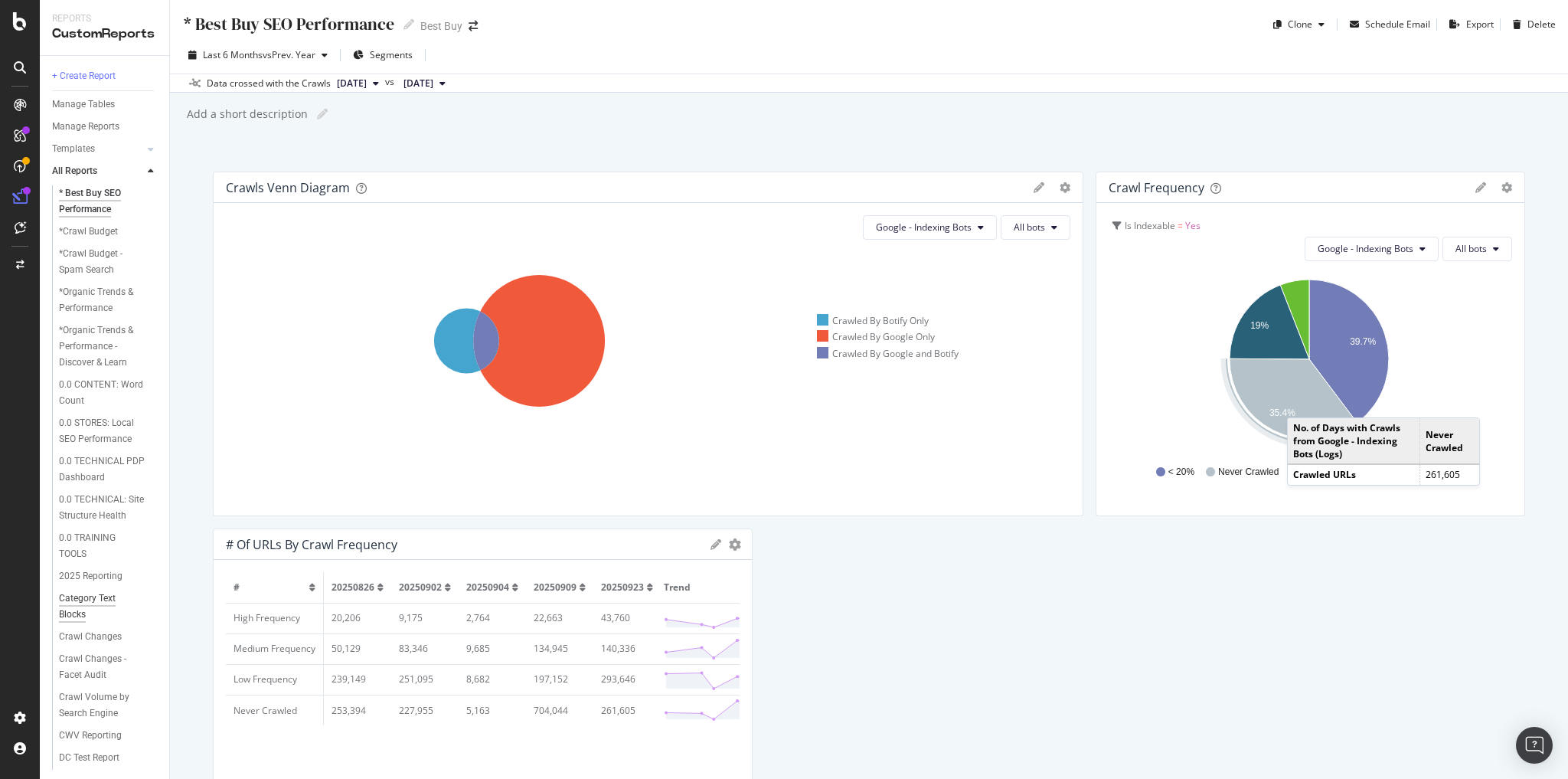
click at [90, 618] on div "Category Text Blocks" at bounding box center [101, 607] width 84 height 32
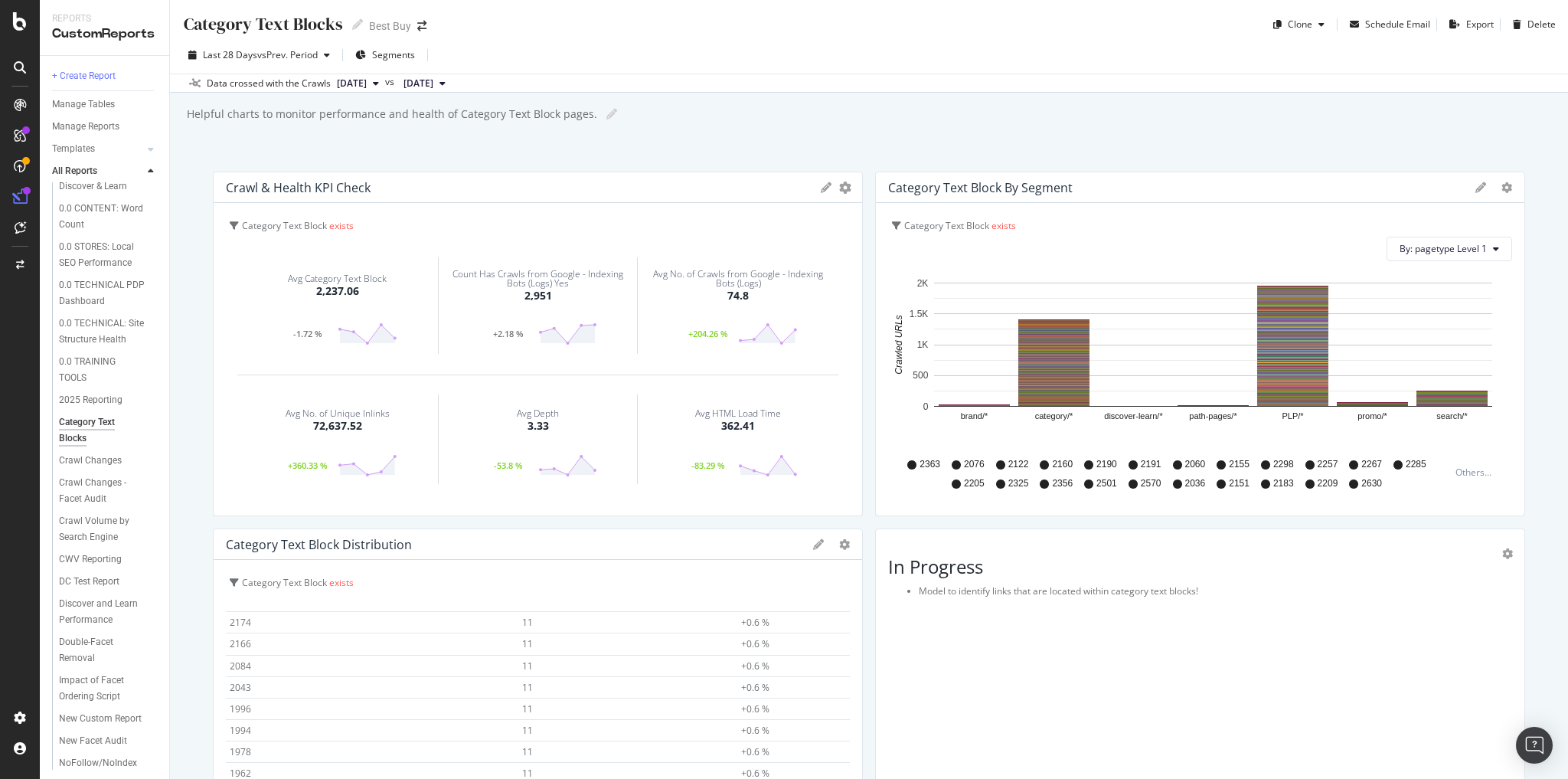
scroll to position [136, 0]
click at [106, 223] on div "*Organic Trends & Performance - Discover & Learn" at bounding box center [105, 211] width 92 height 48
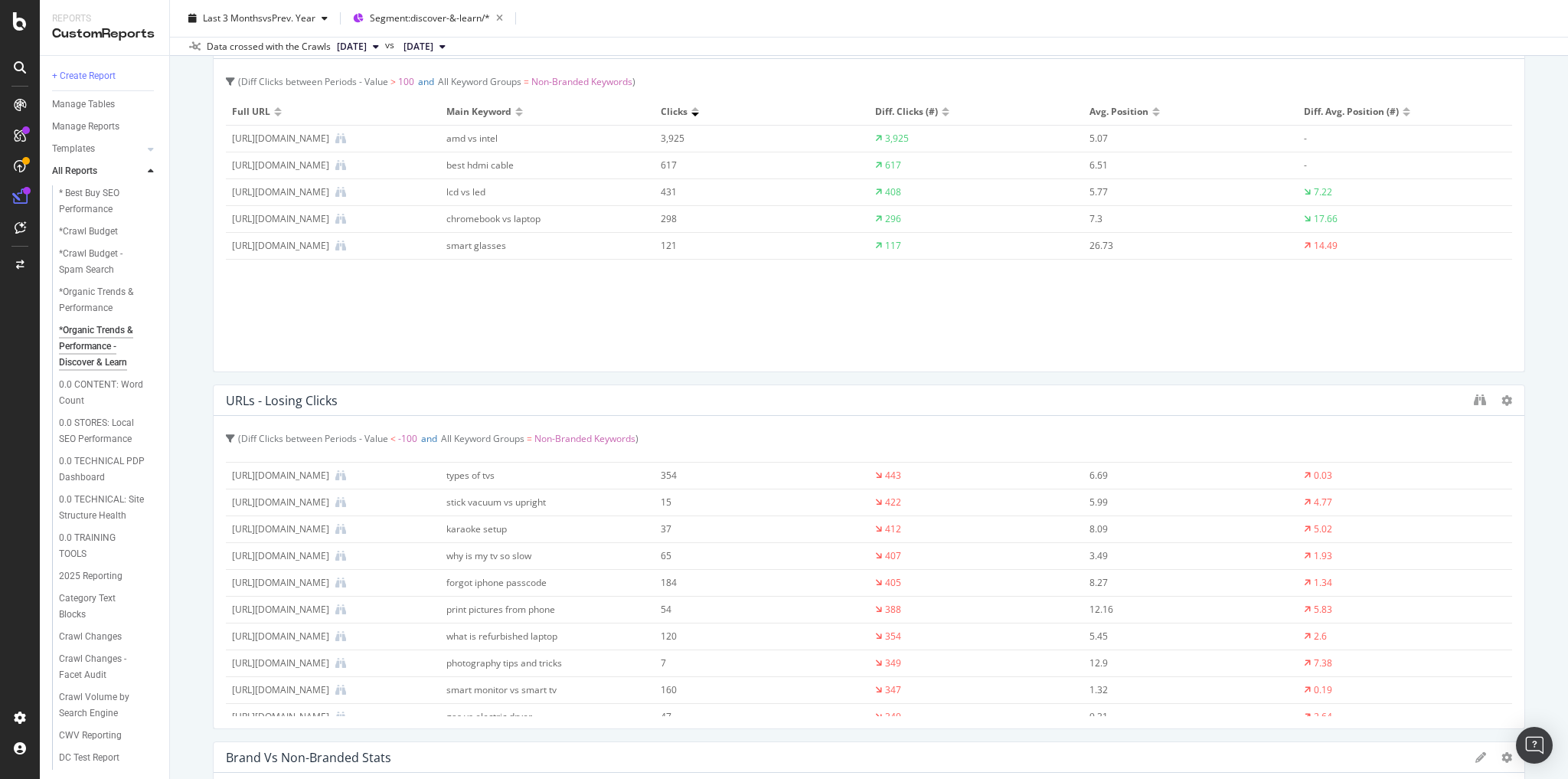
scroll to position [858, 0]
